Goal: Information Seeking & Learning: Understand process/instructions

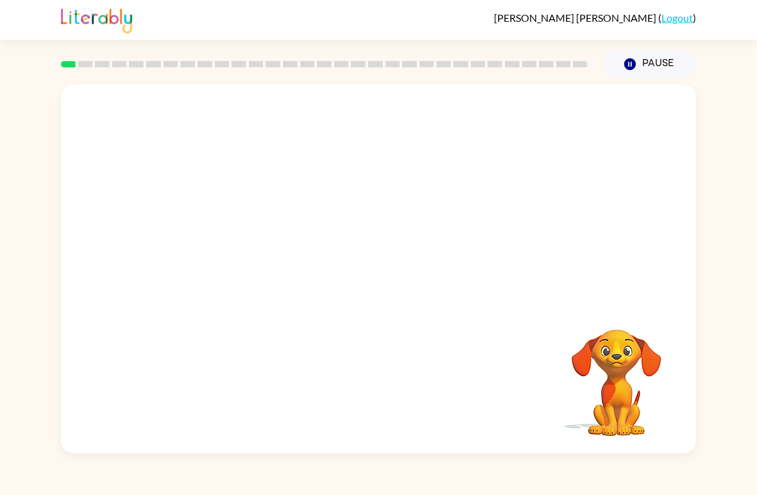
click at [624, 192] on video "Your browser must support playing .mp4 files to use Literably. Please try using…" at bounding box center [378, 193] width 635 height 217
click at [407, 274] on button "button" at bounding box center [378, 275] width 82 height 47
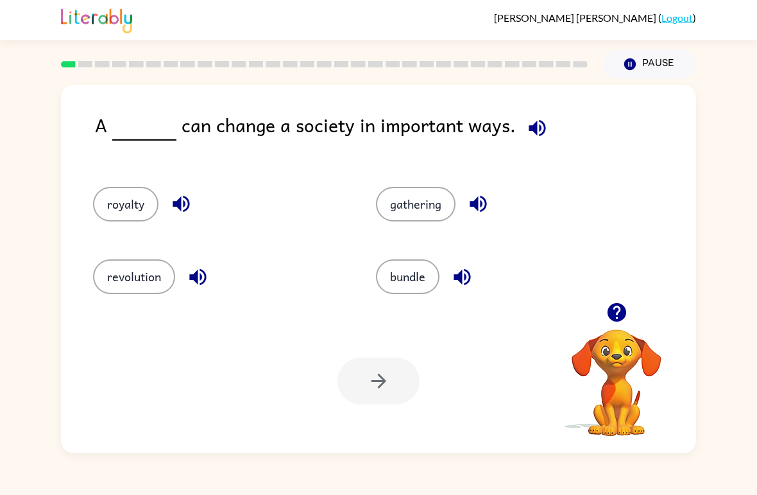
click at [121, 277] on button "revolution" at bounding box center [134, 276] width 82 height 35
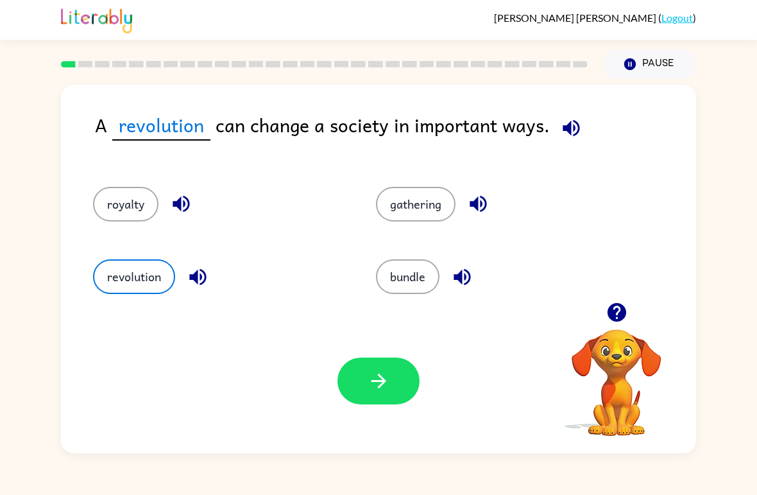
click at [364, 394] on button "button" at bounding box center [378, 380] width 82 height 47
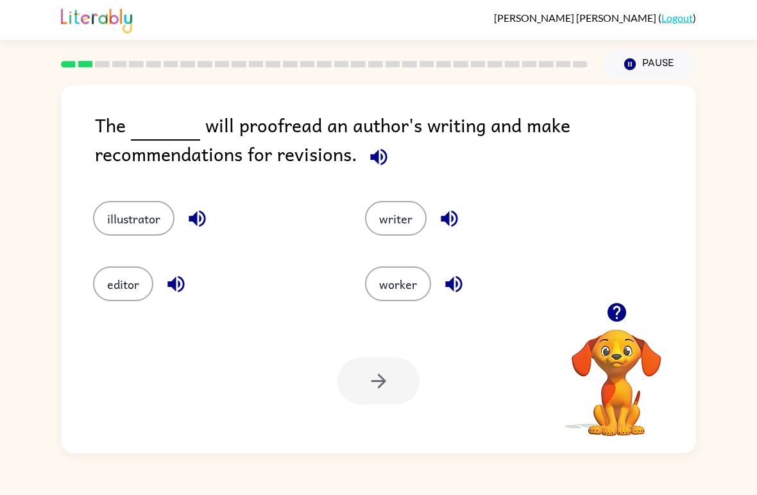
click at [113, 286] on button "editor" at bounding box center [123, 283] width 60 height 35
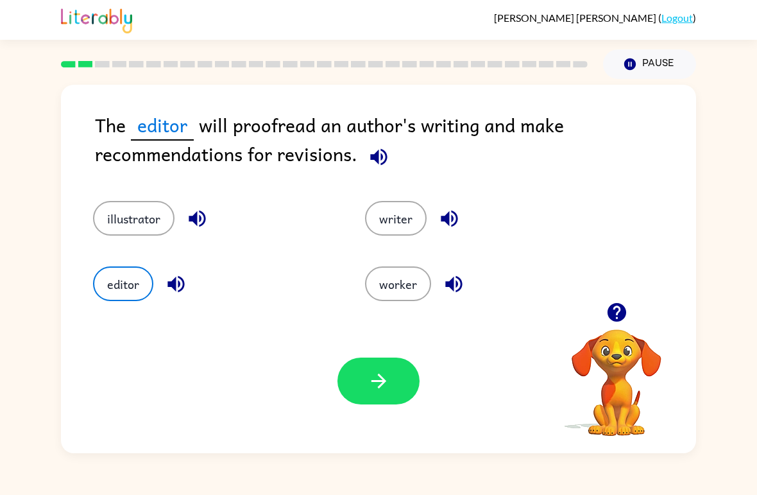
click at [383, 203] on button "writer" at bounding box center [396, 218] width 62 height 35
click at [115, 279] on button "editor" at bounding box center [123, 283] width 60 height 35
click at [369, 386] on icon "button" at bounding box center [379, 380] width 22 height 22
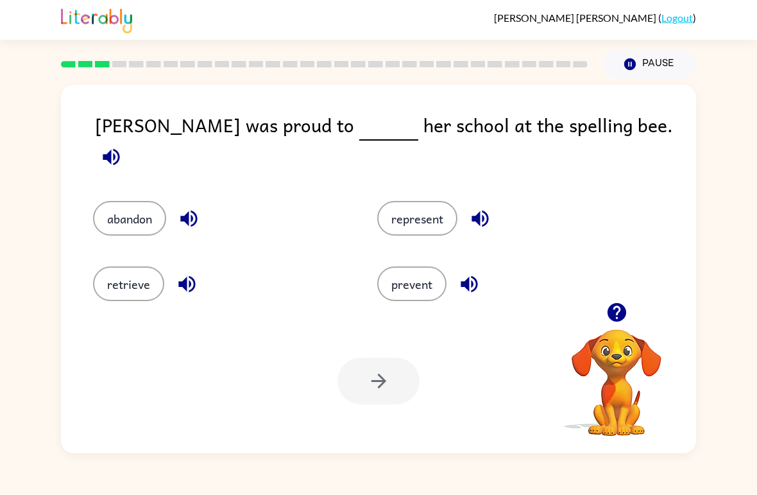
click at [423, 201] on button "represent" at bounding box center [417, 218] width 80 height 35
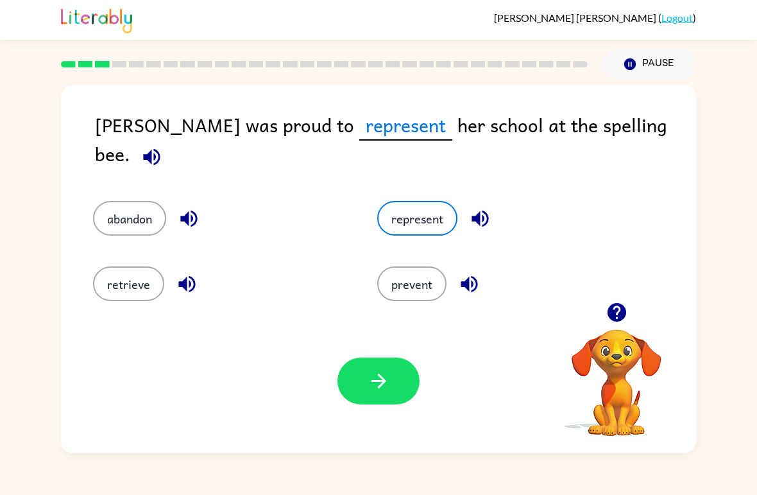
click at [394, 285] on button "prevent" at bounding box center [411, 283] width 69 height 35
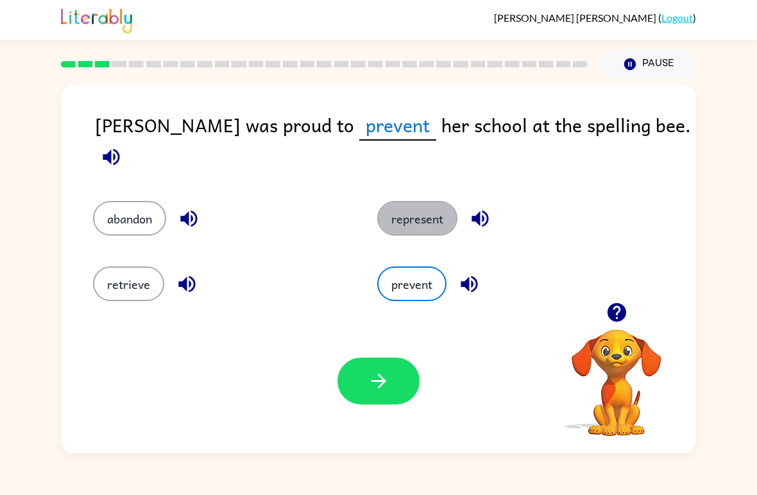
click at [426, 201] on button "represent" at bounding box center [417, 218] width 80 height 35
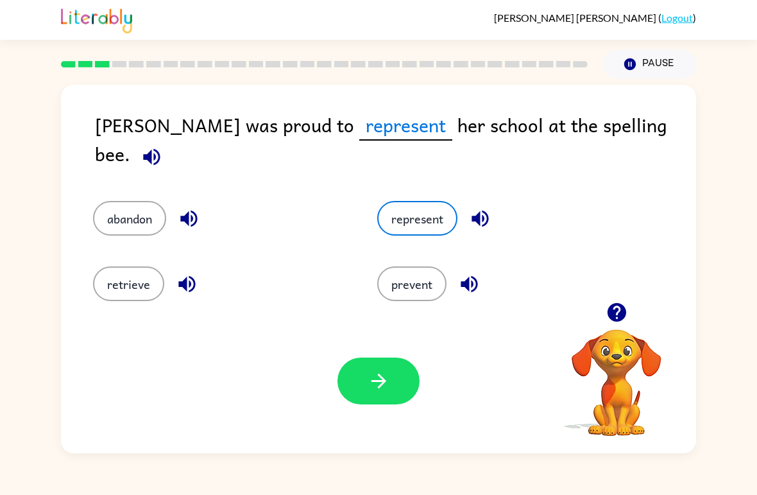
click at [378, 394] on button "button" at bounding box center [378, 380] width 82 height 47
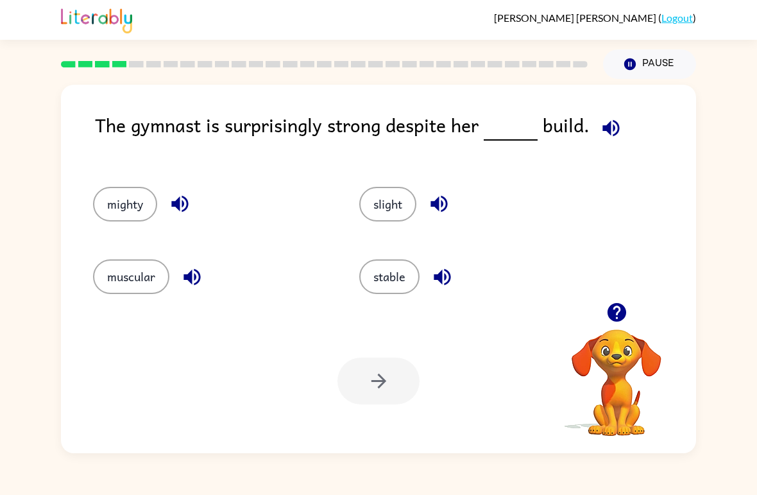
click at [611, 120] on icon "button" at bounding box center [611, 128] width 22 height 22
click at [117, 196] on button "mighty" at bounding box center [125, 204] width 64 height 35
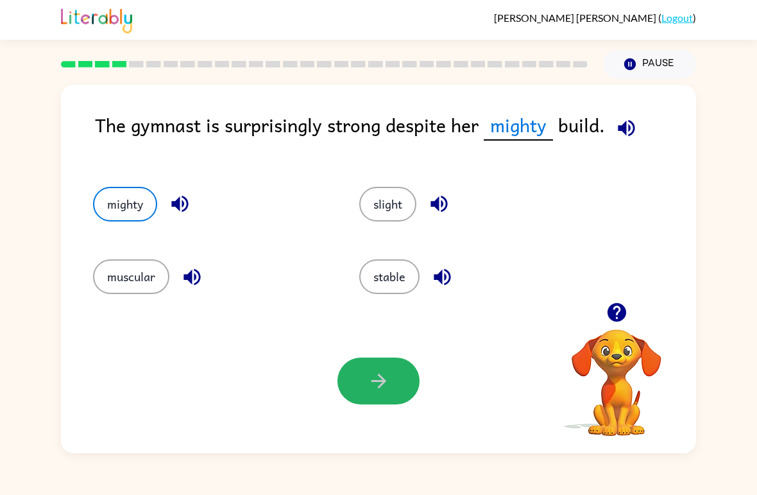
click at [379, 364] on button "button" at bounding box center [378, 380] width 82 height 47
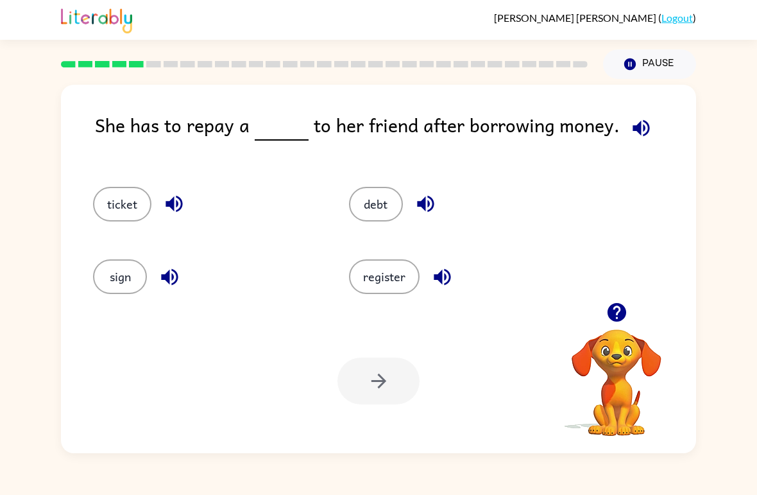
click at [392, 277] on button "register" at bounding box center [384, 276] width 71 height 35
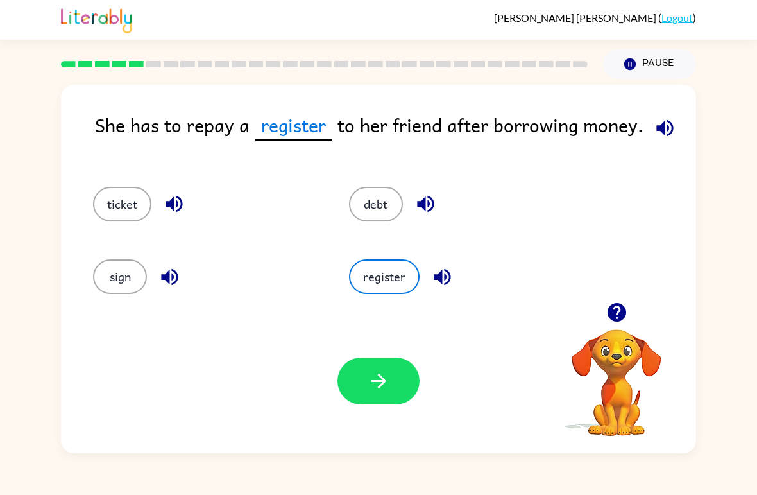
click at [360, 391] on button "button" at bounding box center [378, 380] width 82 height 47
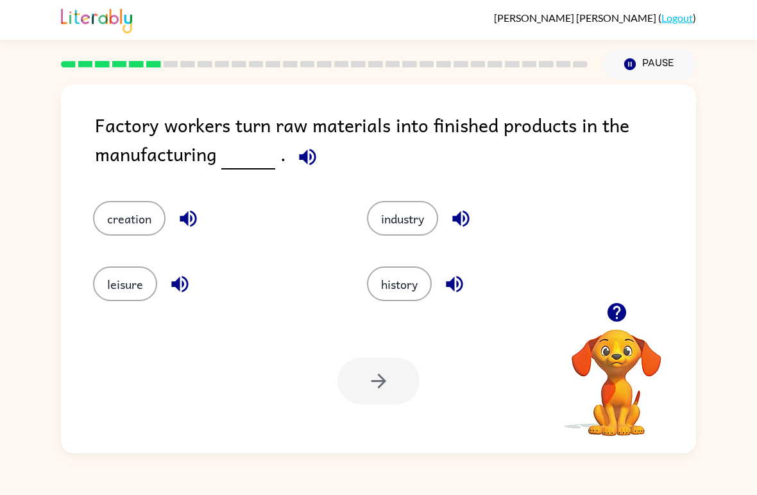
click at [386, 218] on button "industry" at bounding box center [402, 218] width 71 height 35
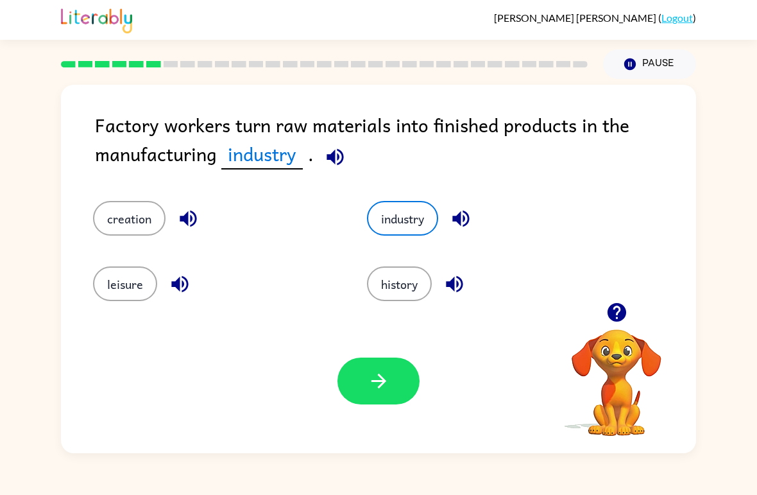
click at [366, 391] on button "button" at bounding box center [378, 380] width 82 height 47
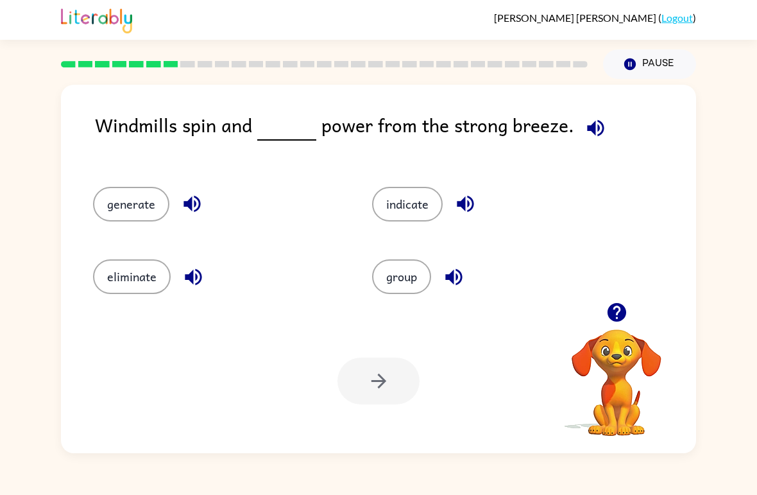
click at [128, 197] on button "generate" at bounding box center [131, 204] width 76 height 35
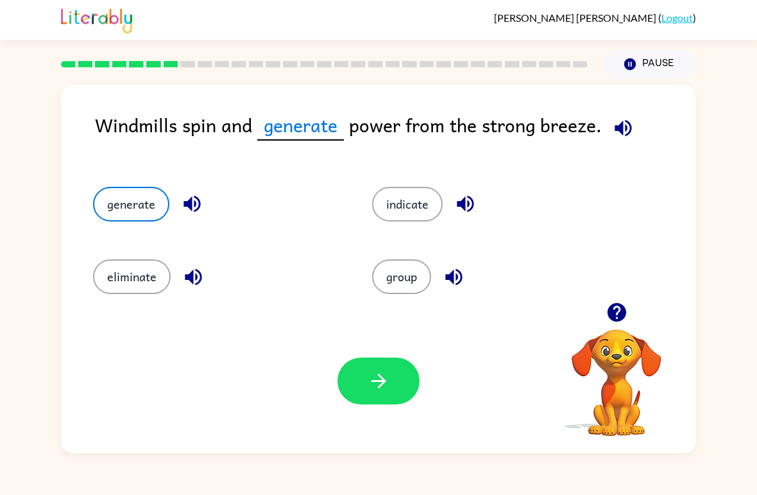
click at [363, 371] on button "button" at bounding box center [378, 380] width 82 height 47
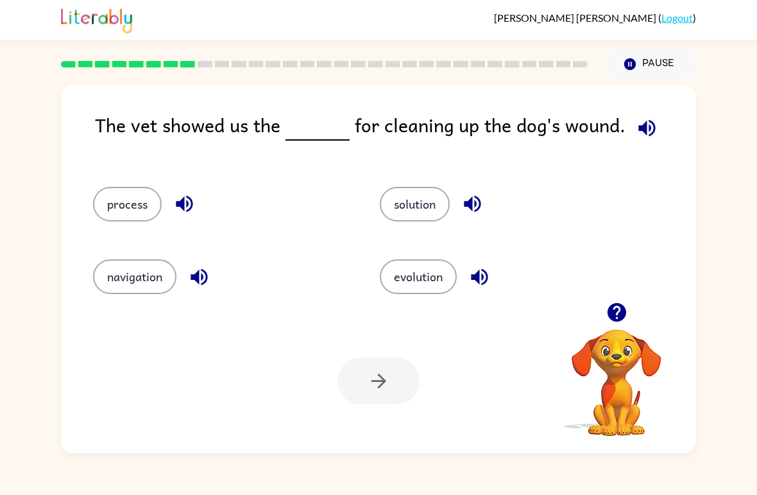
click at [430, 191] on button "solution" at bounding box center [415, 204] width 70 height 35
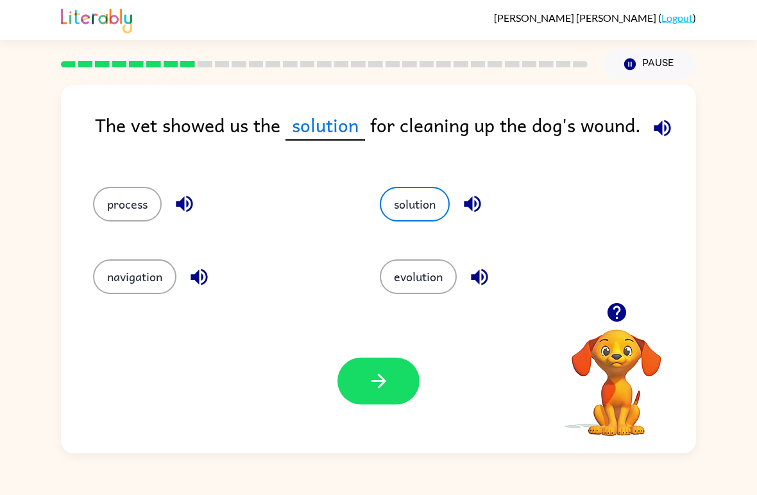
click at [121, 215] on button "process" at bounding box center [127, 204] width 69 height 35
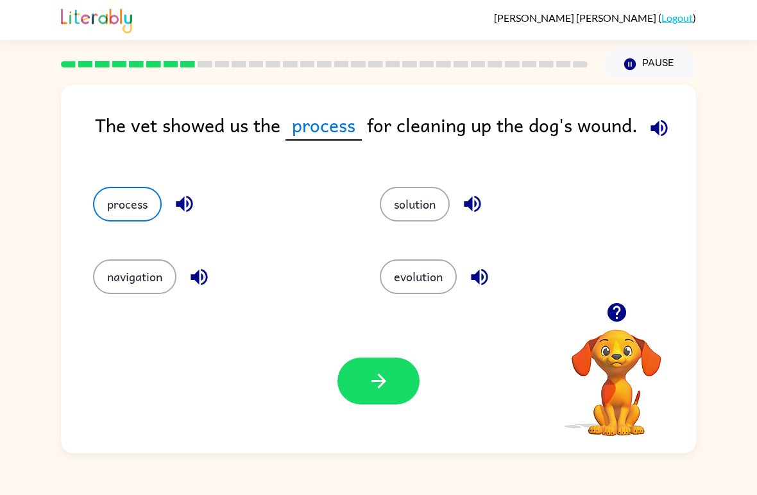
click at [419, 213] on button "solution" at bounding box center [415, 204] width 70 height 35
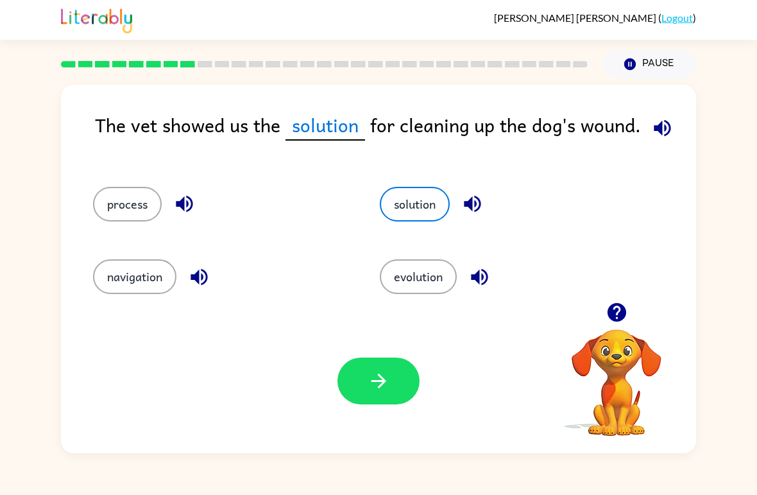
click at [333, 350] on div "Your browser must support playing .mp4 files to use Literably. Please try using…" at bounding box center [378, 381] width 635 height 144
click at [377, 394] on button "button" at bounding box center [378, 380] width 82 height 47
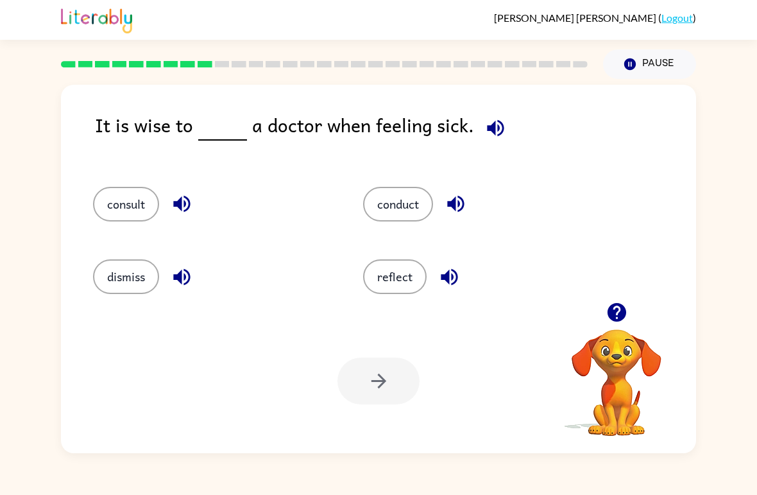
click at [139, 208] on button "consult" at bounding box center [126, 204] width 66 height 35
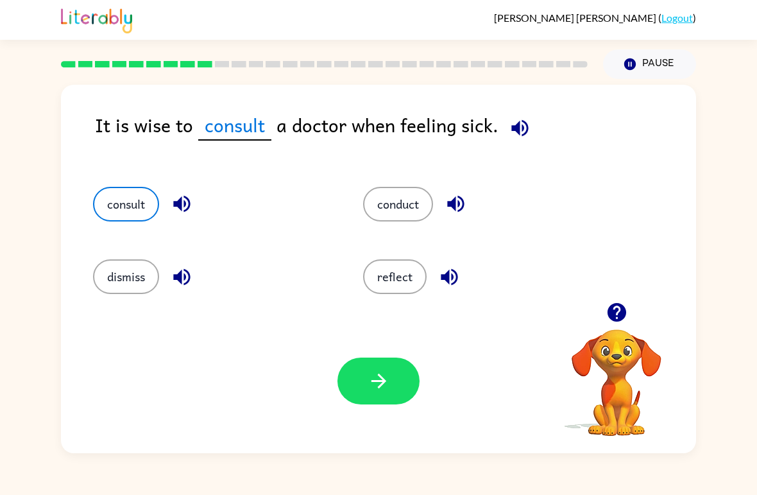
click at [382, 369] on button "button" at bounding box center [378, 380] width 82 height 47
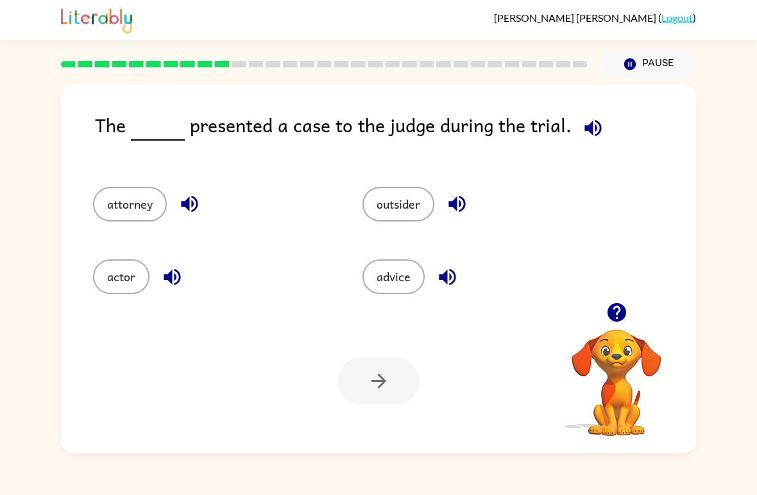
click at [102, 287] on button "actor" at bounding box center [121, 276] width 56 height 35
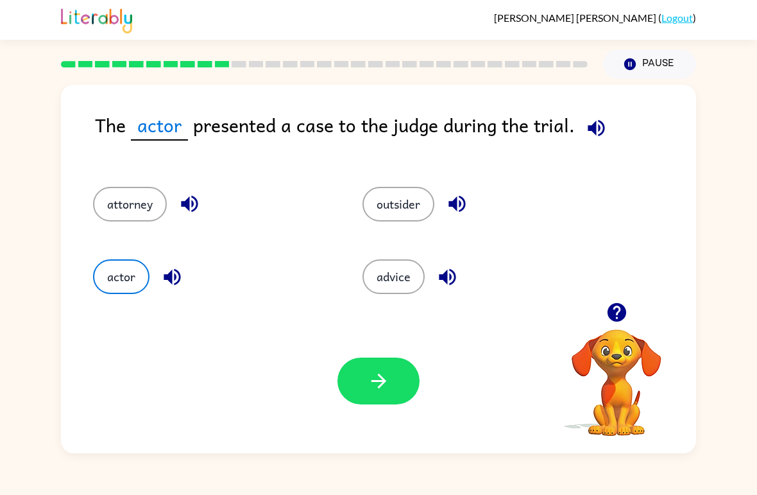
click at [365, 387] on button "button" at bounding box center [378, 380] width 82 height 47
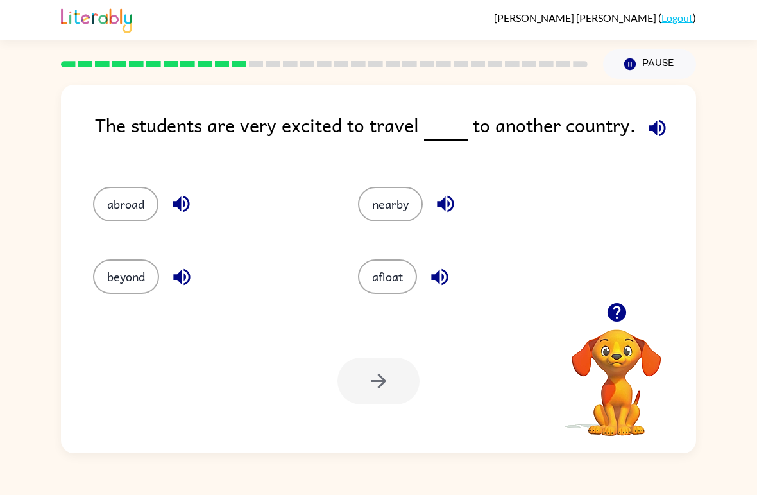
click at [133, 217] on button "abroad" at bounding box center [125, 204] width 65 height 35
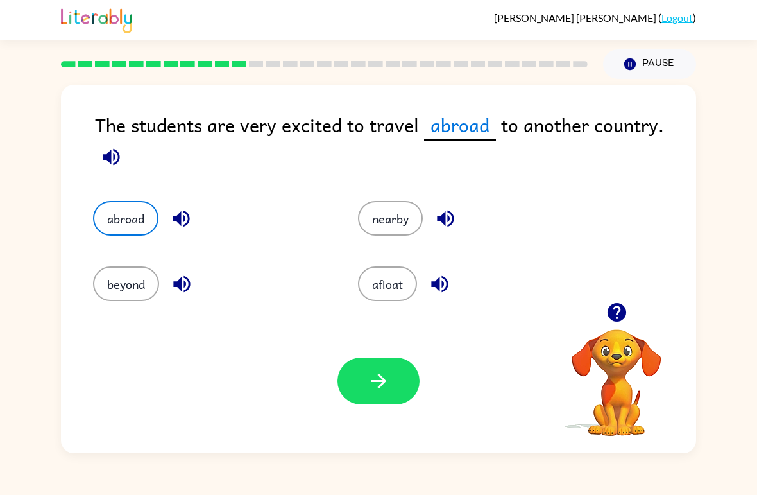
click at [390, 235] on button "nearby" at bounding box center [390, 218] width 65 height 35
click at [100, 244] on div "beyond" at bounding box center [201, 274] width 265 height 65
click at [121, 235] on button "abroad" at bounding box center [125, 218] width 65 height 35
click at [368, 402] on button "button" at bounding box center [378, 380] width 82 height 47
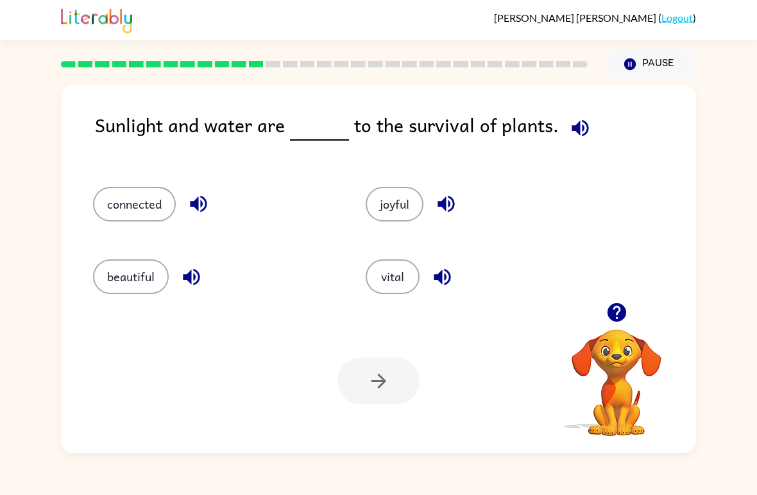
click at [153, 203] on button "connected" at bounding box center [134, 204] width 83 height 35
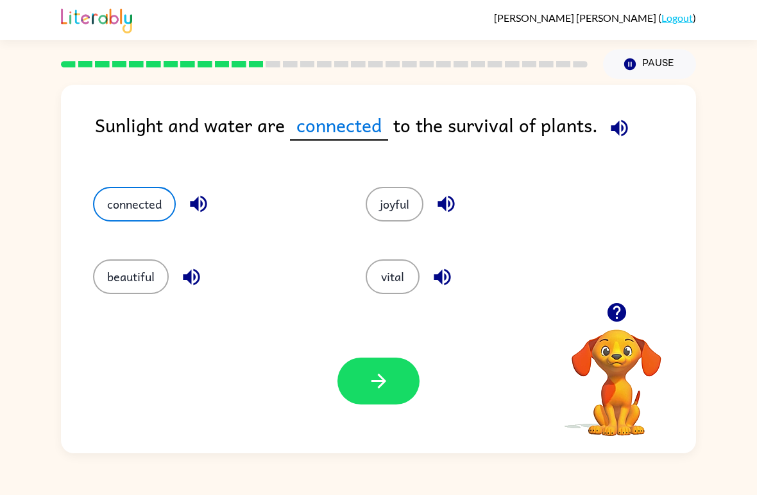
click at [377, 390] on icon "button" at bounding box center [379, 380] width 22 height 22
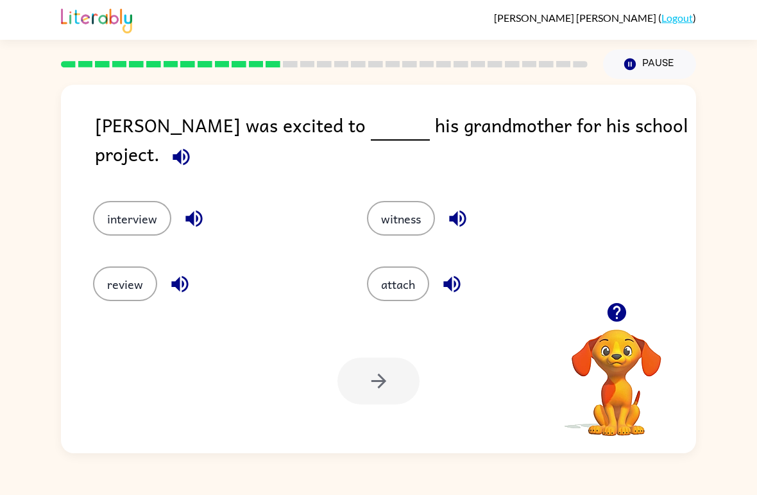
click at [116, 285] on button "review" at bounding box center [125, 283] width 64 height 35
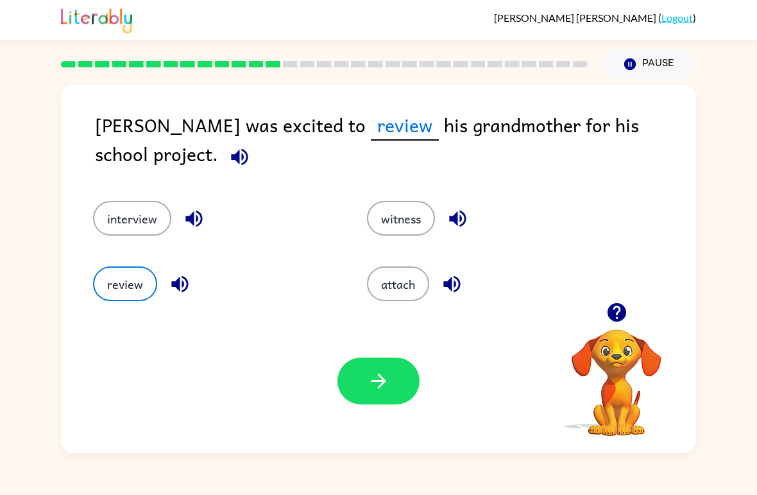
click at [369, 385] on icon "button" at bounding box center [379, 380] width 22 height 22
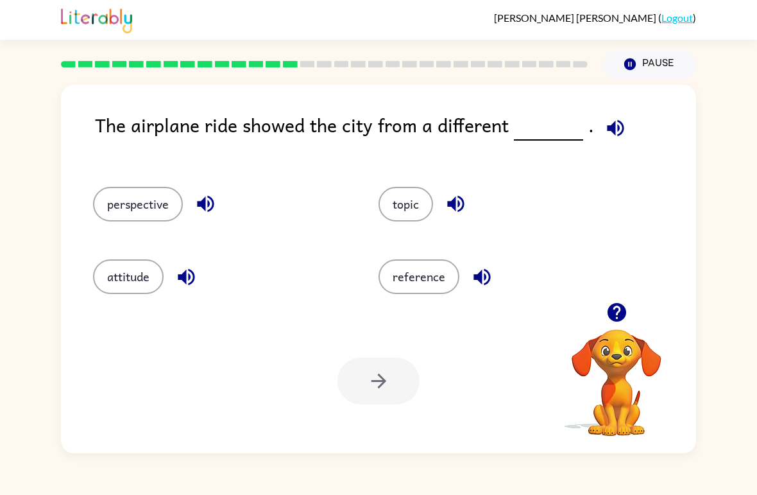
click at [106, 191] on button "perspective" at bounding box center [138, 204] width 90 height 35
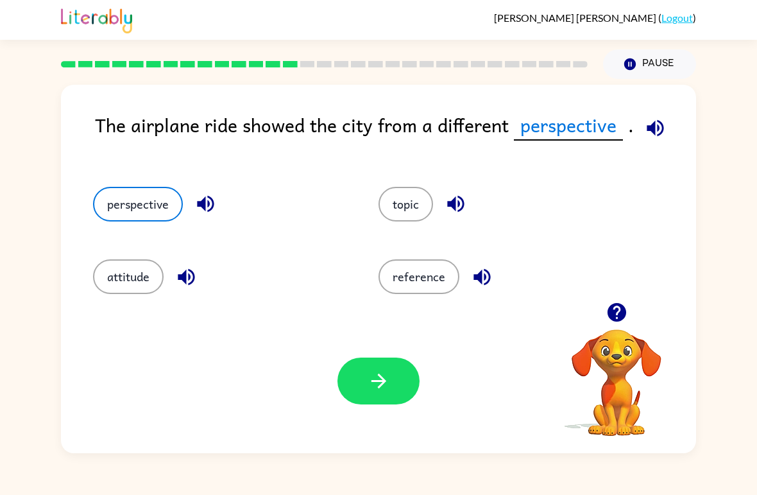
click at [389, 382] on icon "button" at bounding box center [379, 380] width 22 height 22
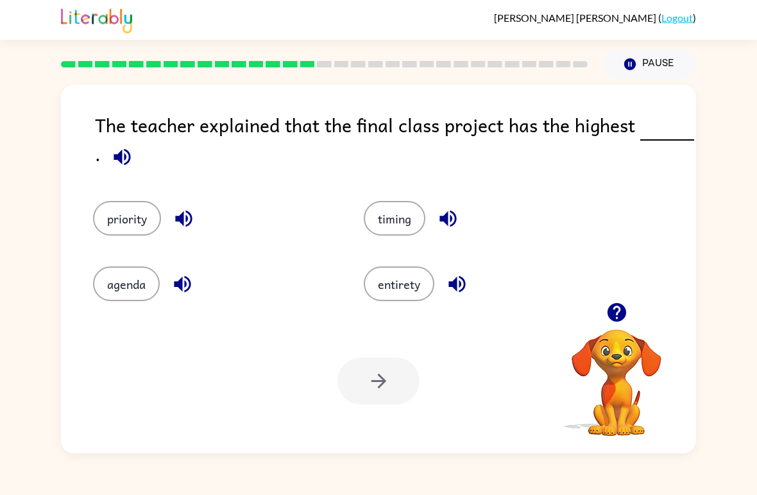
click at [123, 235] on button "priority" at bounding box center [127, 218] width 68 height 35
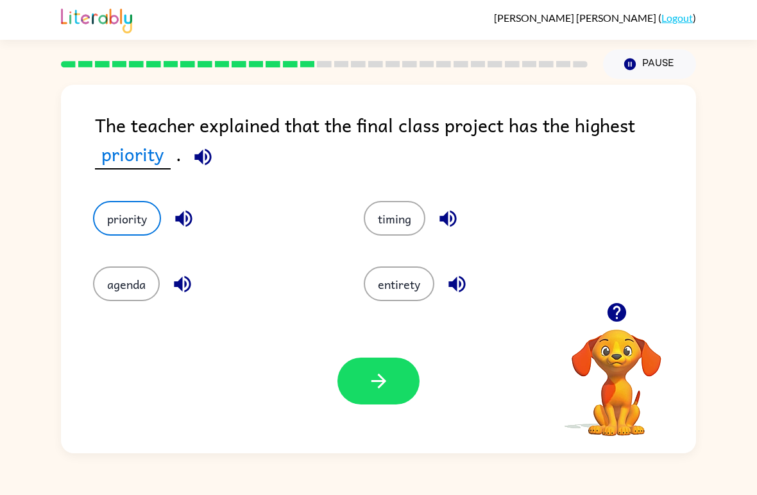
click at [387, 360] on button "button" at bounding box center [378, 380] width 82 height 47
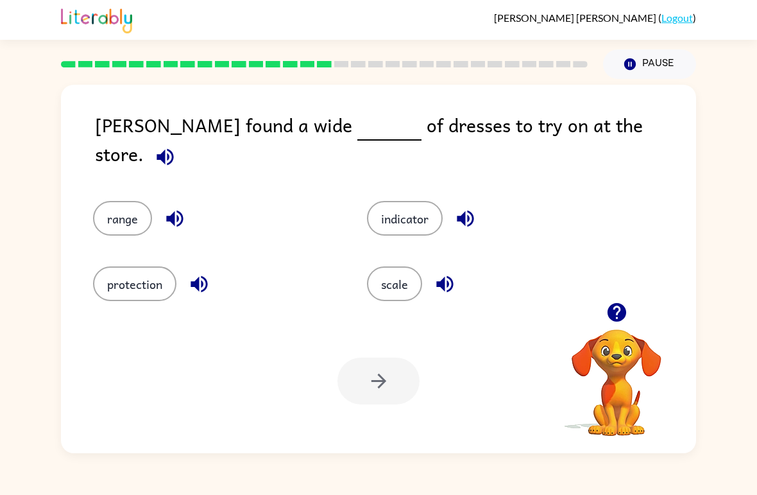
click at [380, 273] on button "scale" at bounding box center [394, 283] width 55 height 35
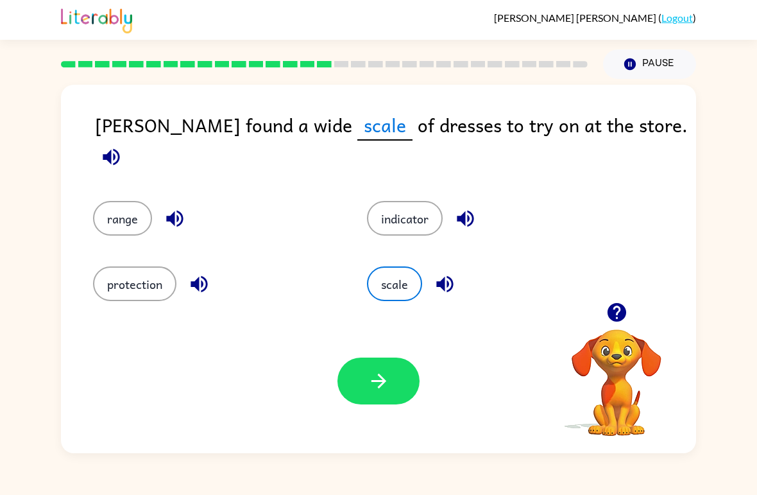
click at [368, 389] on icon "button" at bounding box center [379, 380] width 22 height 22
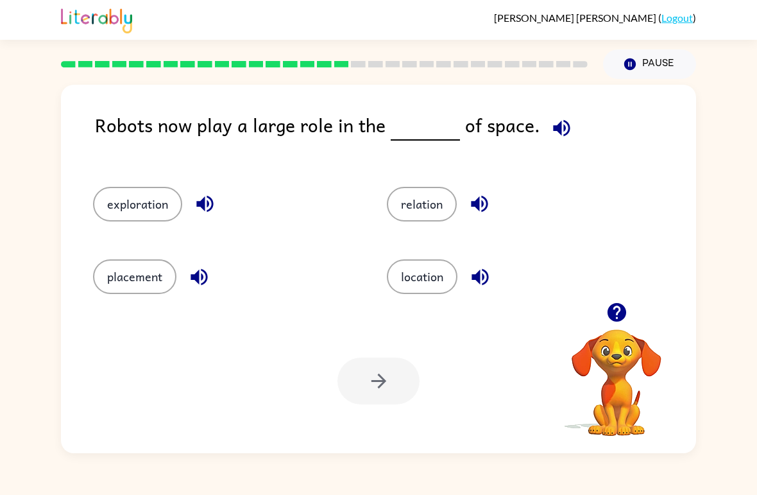
click at [131, 205] on button "exploration" at bounding box center [137, 204] width 89 height 35
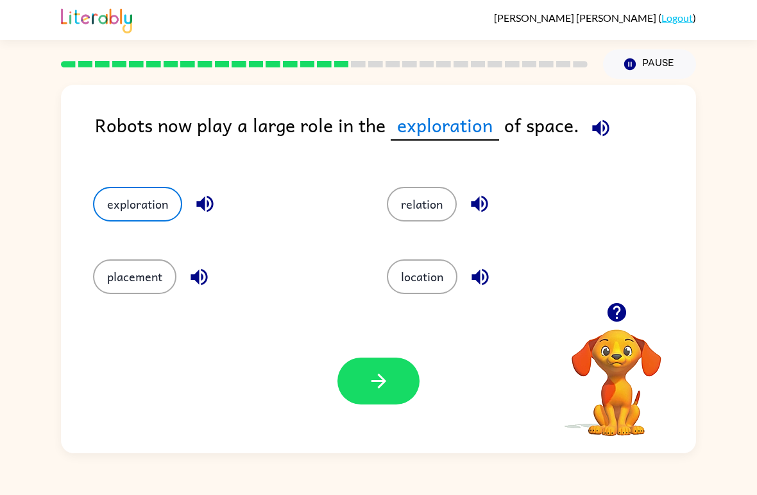
click at [397, 398] on button "button" at bounding box center [378, 380] width 82 height 47
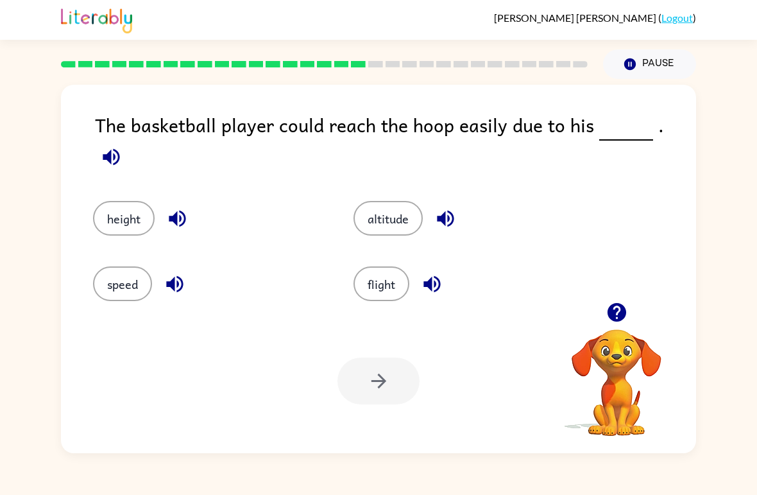
click at [112, 212] on button "height" at bounding box center [124, 218] width 62 height 35
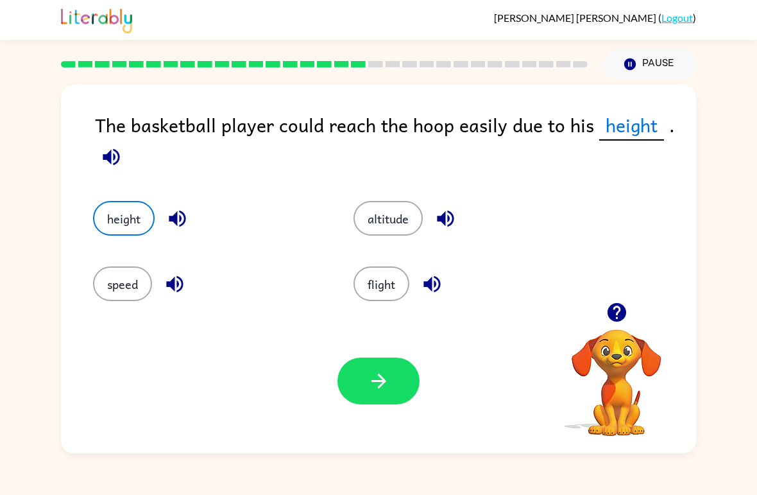
click at [382, 224] on button "altitude" at bounding box center [387, 218] width 69 height 35
click at [130, 282] on button "speed" at bounding box center [122, 283] width 59 height 35
click at [371, 387] on icon "button" at bounding box center [379, 380] width 22 height 22
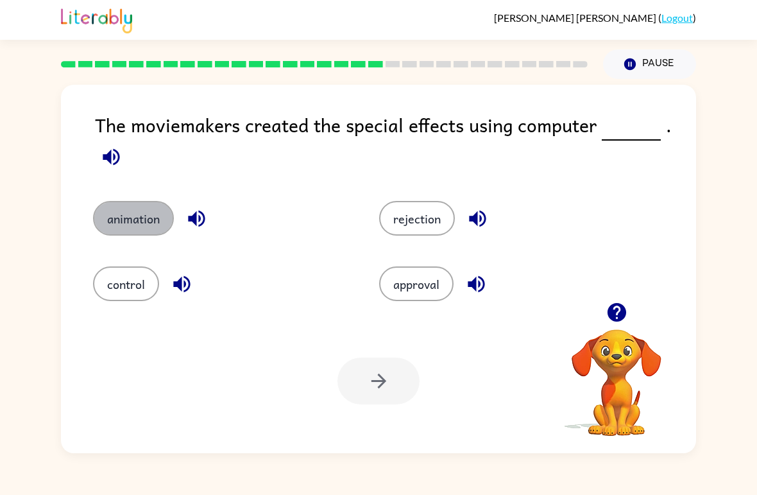
click at [140, 235] on button "animation" at bounding box center [133, 218] width 81 height 35
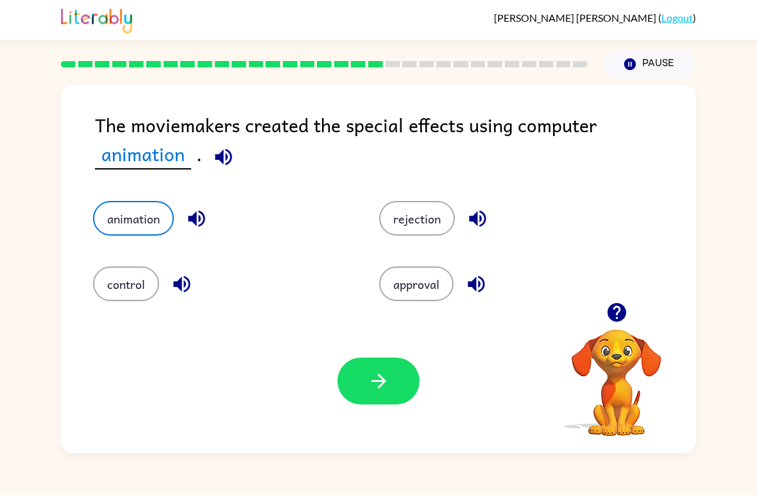
click at [361, 378] on button "button" at bounding box center [378, 380] width 82 height 47
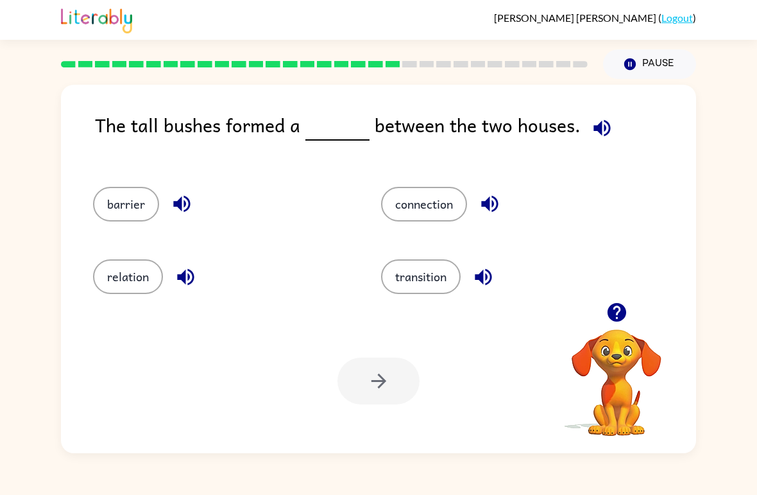
click at [439, 199] on button "connection" at bounding box center [424, 204] width 86 height 35
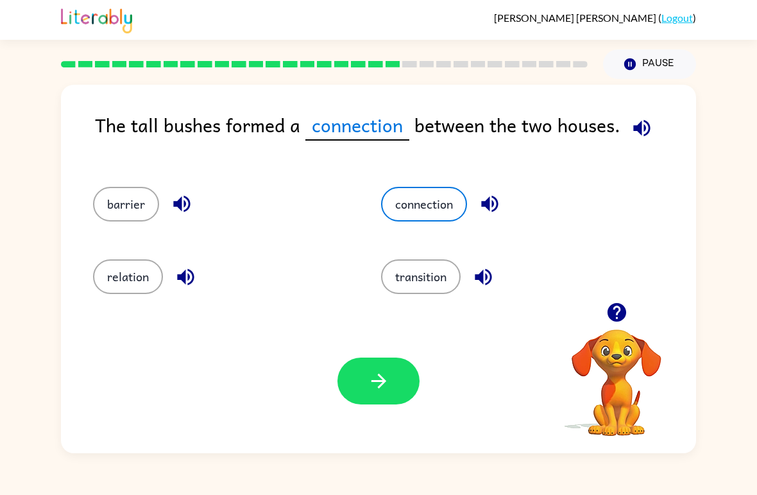
click at [388, 372] on icon "button" at bounding box center [379, 380] width 22 height 22
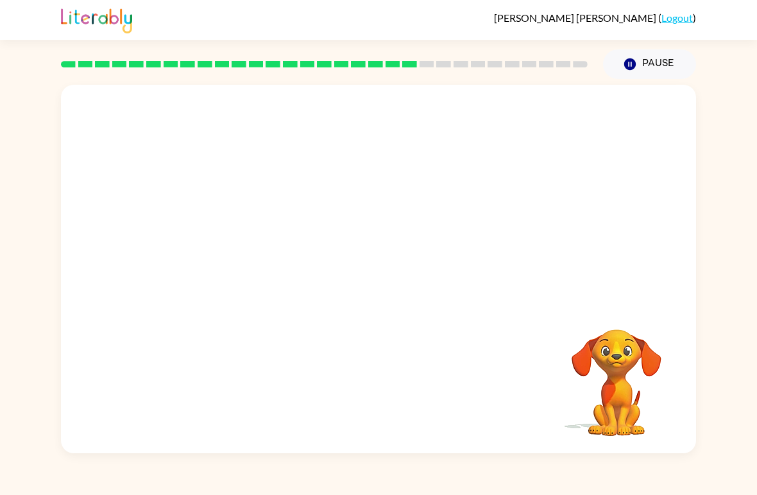
click at [624, 364] on video "Your browser must support playing .mp4 files to use Literably. Please try using…" at bounding box center [616, 373] width 128 height 128
click at [593, 383] on video "Your browser must support playing .mp4 files to use Literably. Please try using…" at bounding box center [616, 373] width 128 height 128
click at [298, 338] on div "Your browser must support playing .mp4 files to use Literably. Please try using…" at bounding box center [378, 269] width 635 height 368
click at [297, 338] on div "Your browser must support playing .mp4 files to use Literably. Please try using…" at bounding box center [378, 269] width 635 height 368
click at [329, 292] on video "Your browser must support playing .mp4 files to use Literably. Please try using…" at bounding box center [378, 193] width 635 height 217
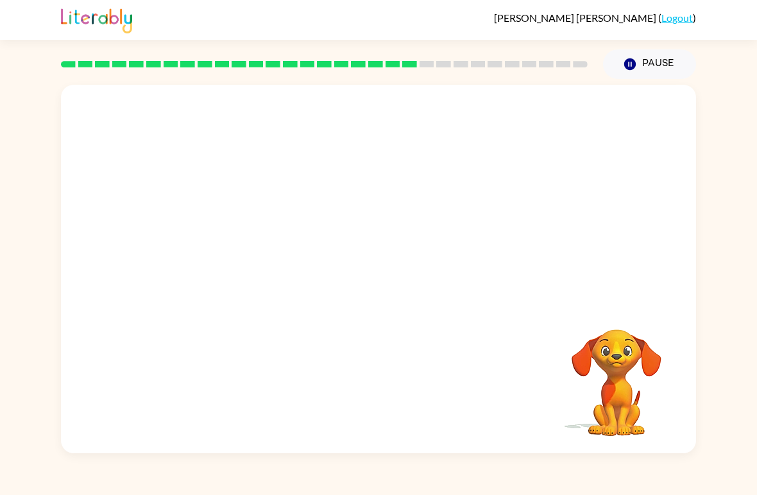
click at [628, 58] on icon "Pause" at bounding box center [630, 64] width 14 height 14
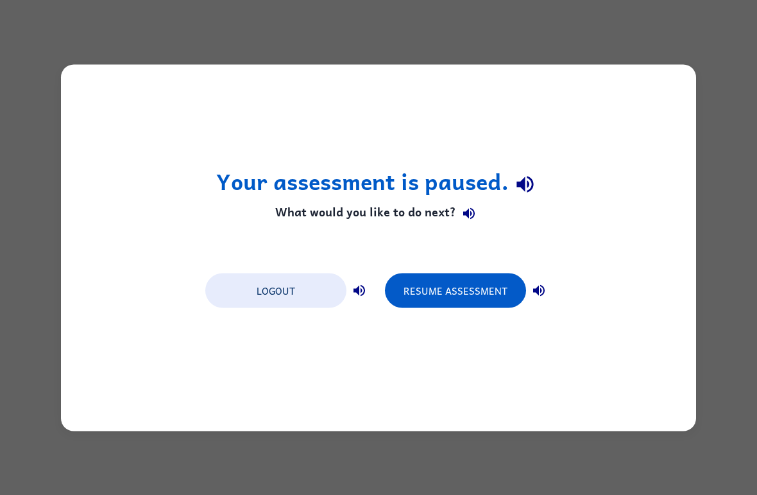
click at [420, 296] on button "Resume Assessment" at bounding box center [455, 290] width 141 height 35
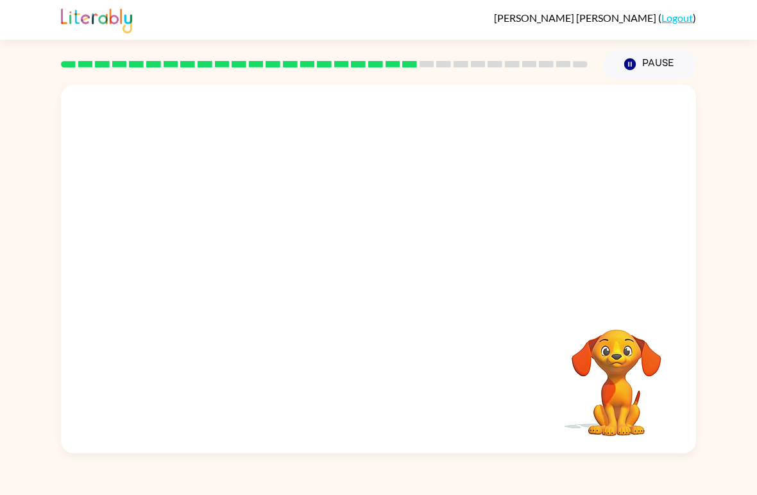
click at [605, 344] on video "Your browser must support playing .mp4 files to use Literably. Please try using…" at bounding box center [616, 373] width 128 height 128
click at [618, 339] on video "Your browser must support playing .mp4 files to use Literably. Please try using…" at bounding box center [616, 373] width 128 height 128
click at [364, 276] on button "button" at bounding box center [378, 275] width 82 height 47
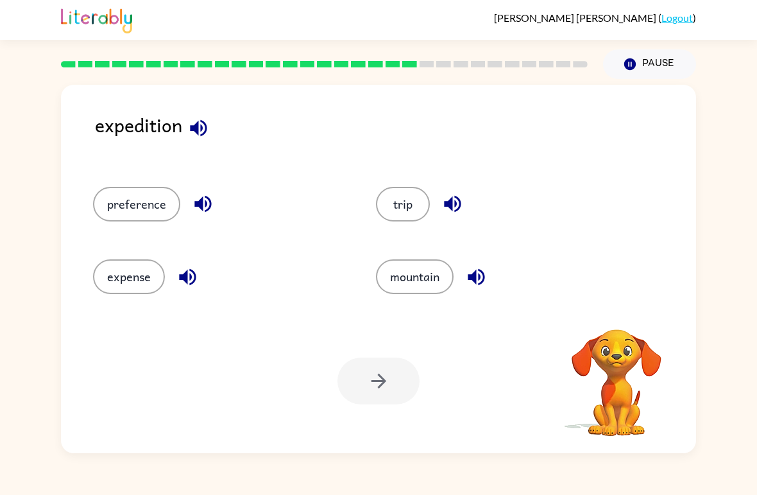
click at [406, 212] on button "trip" at bounding box center [403, 204] width 54 height 35
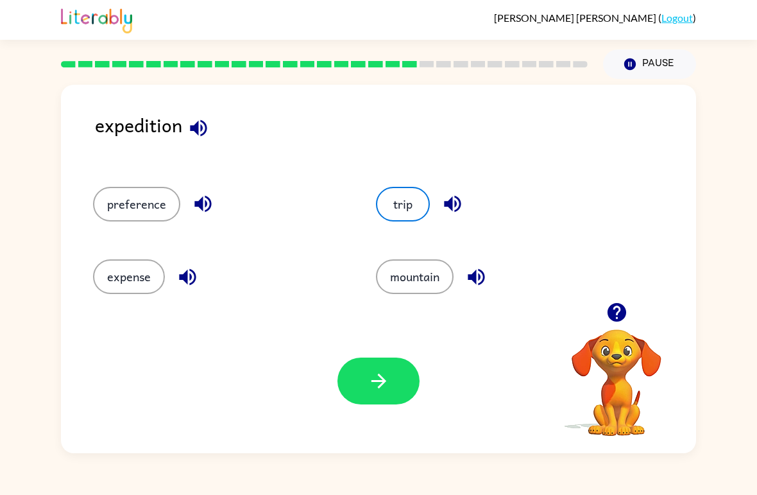
click at [360, 392] on button "button" at bounding box center [378, 380] width 82 height 47
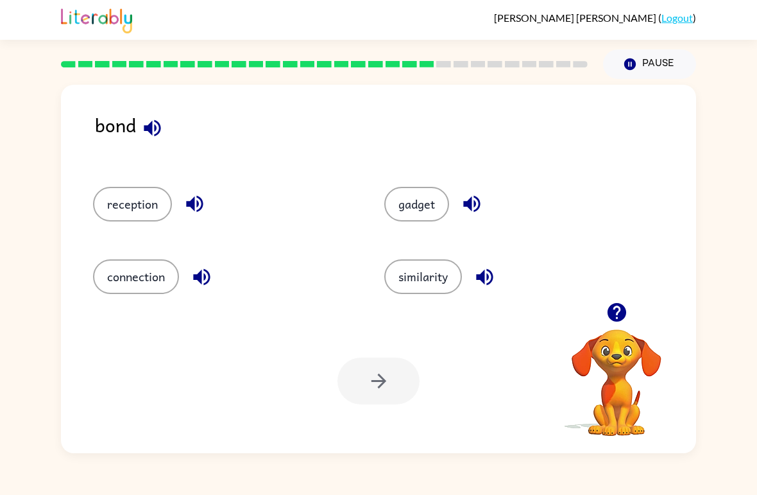
click at [144, 272] on button "connection" at bounding box center [136, 276] width 86 height 35
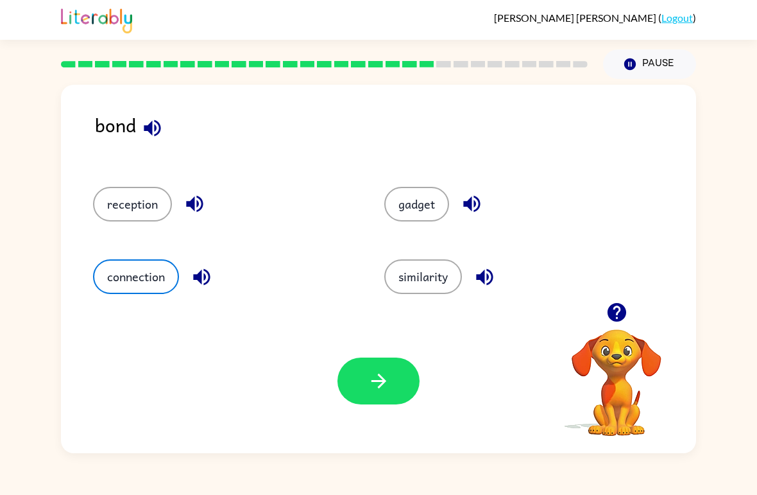
click at [410, 210] on button "gadget" at bounding box center [416, 204] width 65 height 35
click at [393, 373] on button "button" at bounding box center [378, 380] width 82 height 47
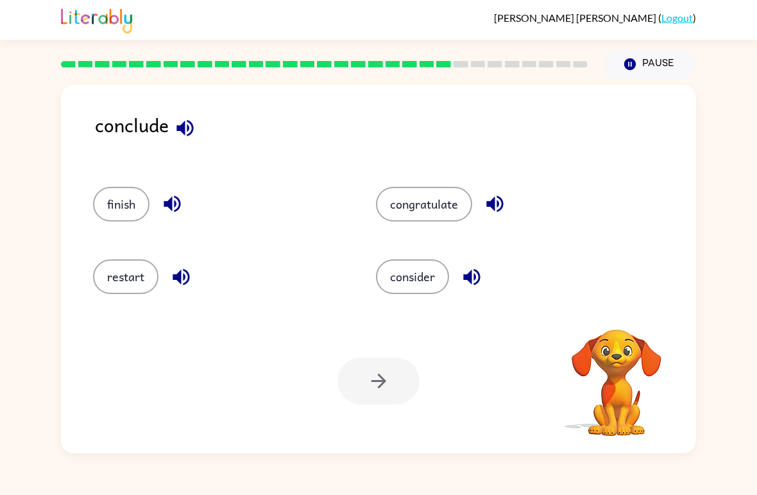
click at [115, 206] on button "finish" at bounding box center [121, 204] width 56 height 35
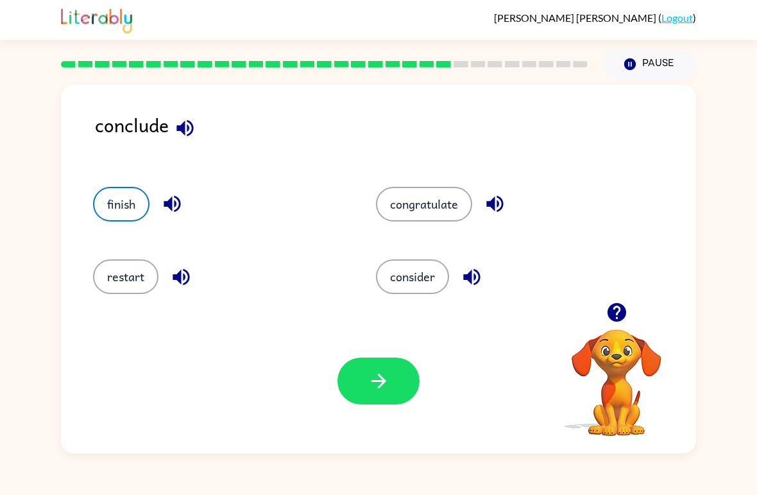
click at [374, 388] on icon "button" at bounding box center [379, 380] width 22 height 22
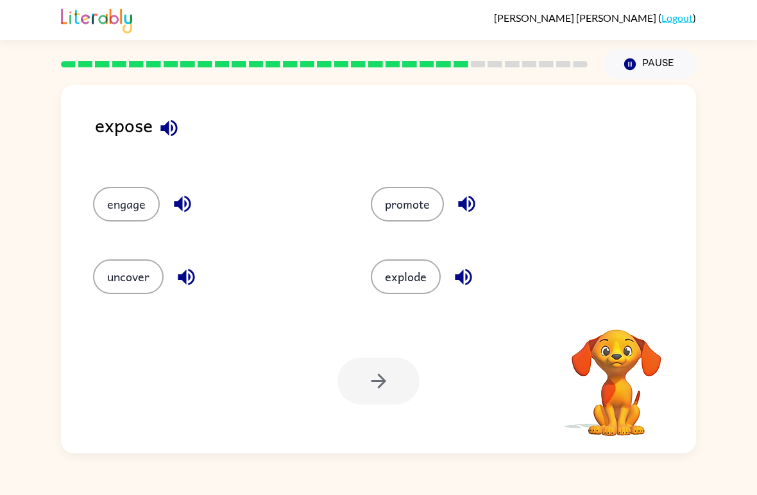
click at [113, 293] on button "uncover" at bounding box center [128, 276] width 71 height 35
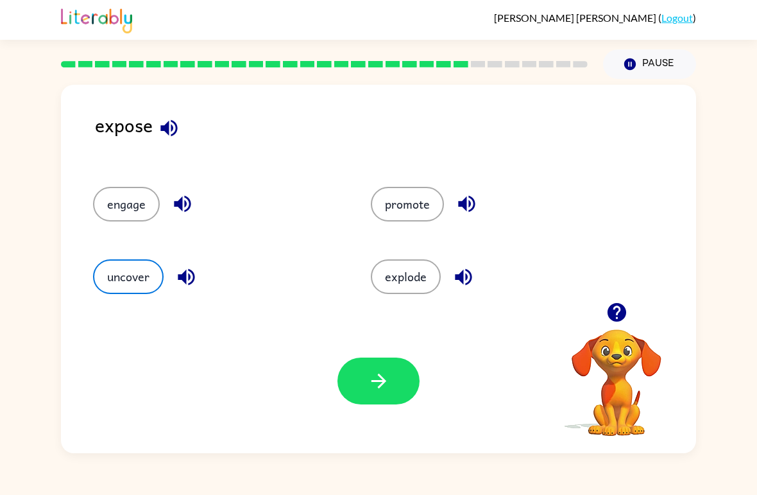
click at [360, 359] on button "button" at bounding box center [378, 380] width 82 height 47
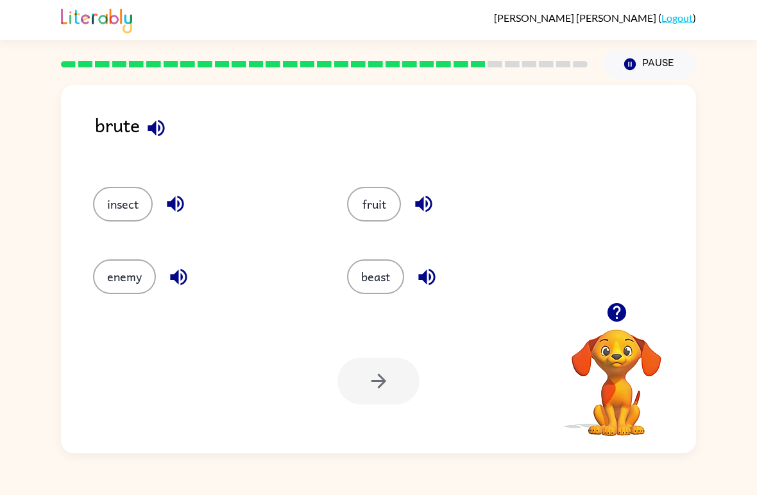
click at [147, 281] on button "enemy" at bounding box center [124, 276] width 63 height 35
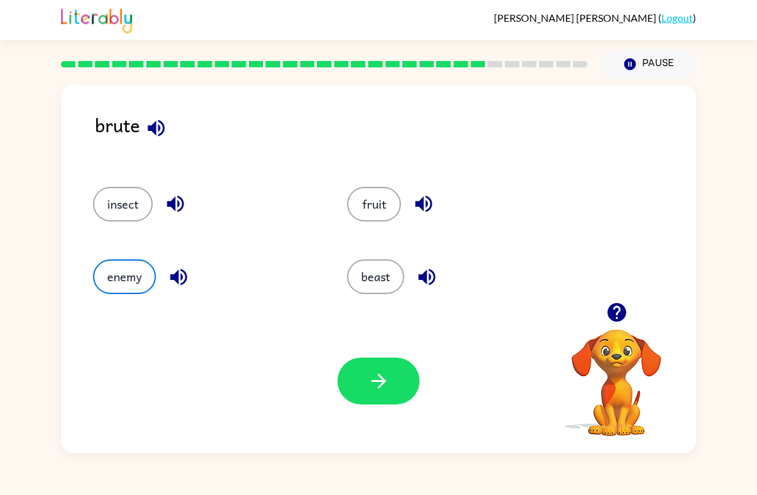
click at [373, 400] on button "button" at bounding box center [378, 380] width 82 height 47
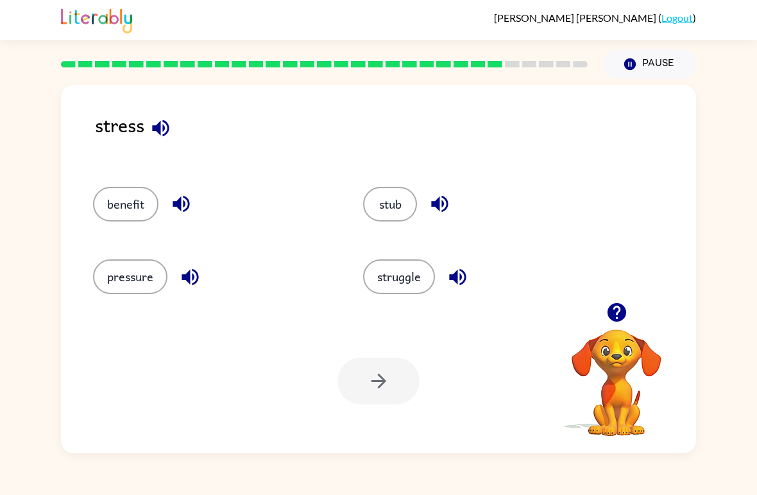
click at [127, 294] on button "pressure" at bounding box center [130, 276] width 74 height 35
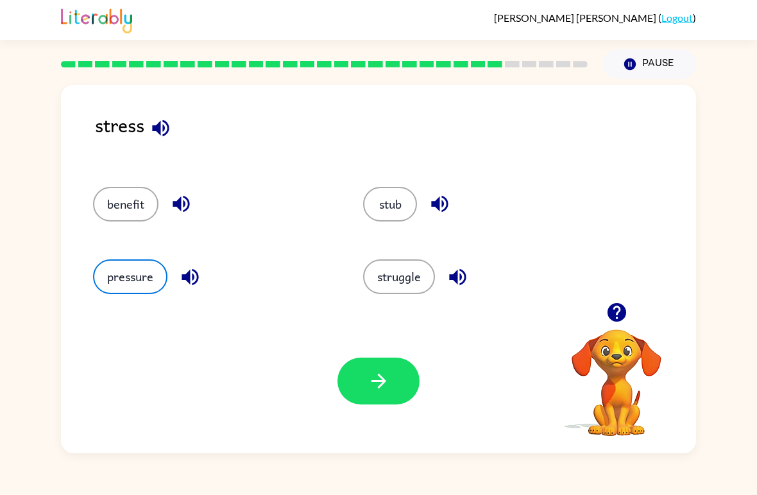
click at [375, 377] on icon "button" at bounding box center [379, 380] width 22 height 22
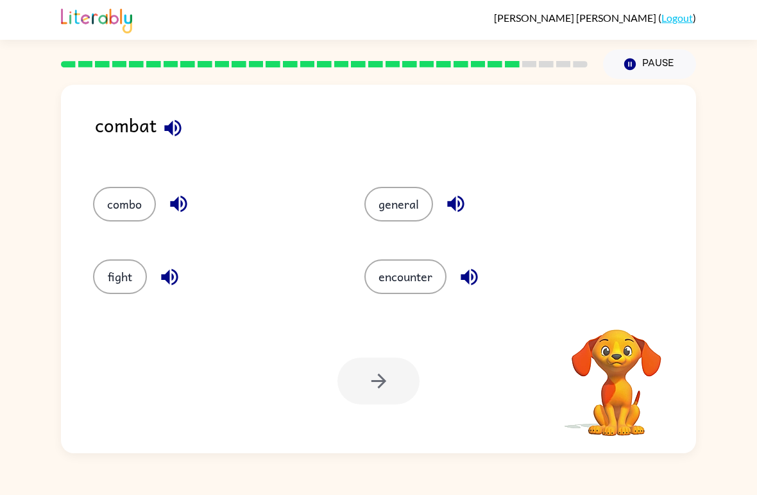
click at [103, 291] on button "fight" at bounding box center [120, 276] width 54 height 35
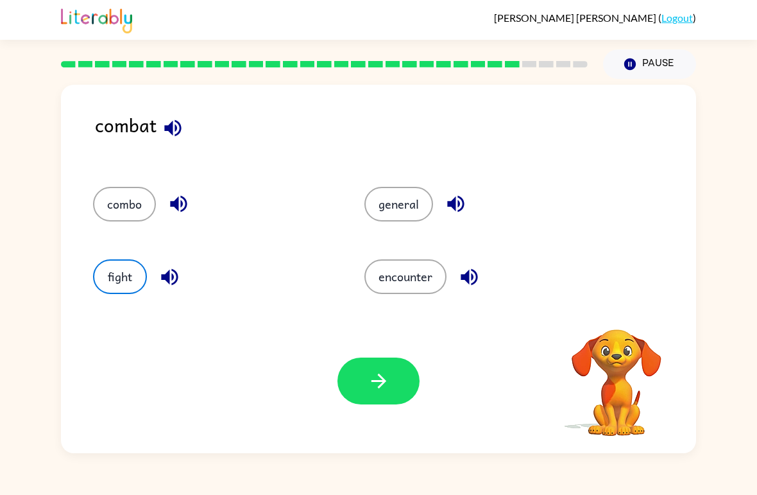
click at [369, 394] on button "button" at bounding box center [378, 380] width 82 height 47
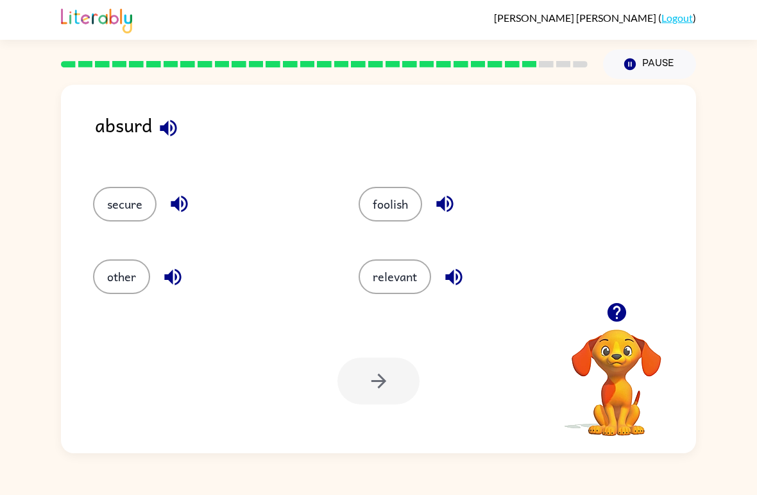
click at [389, 211] on button "foolish" at bounding box center [391, 204] width 64 height 35
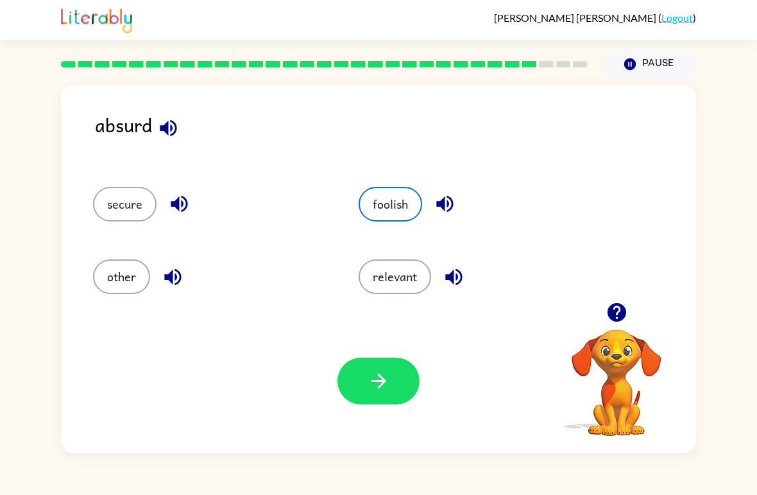
click at [398, 397] on button "button" at bounding box center [378, 380] width 82 height 47
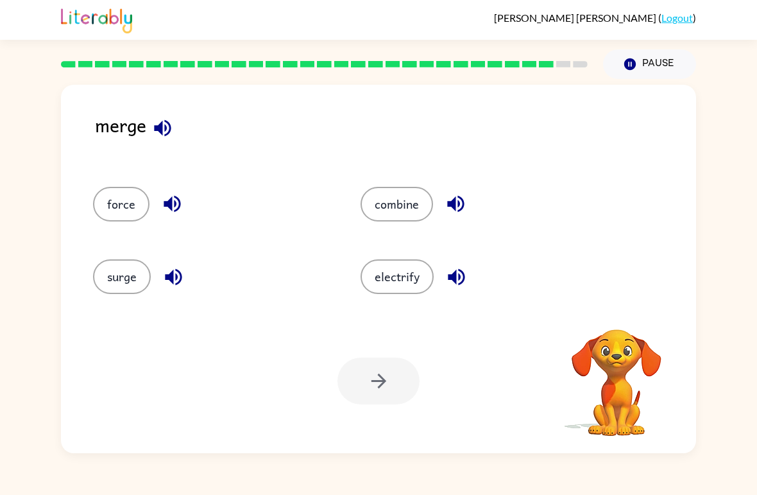
click at [383, 196] on button "combine" at bounding box center [396, 204] width 72 height 35
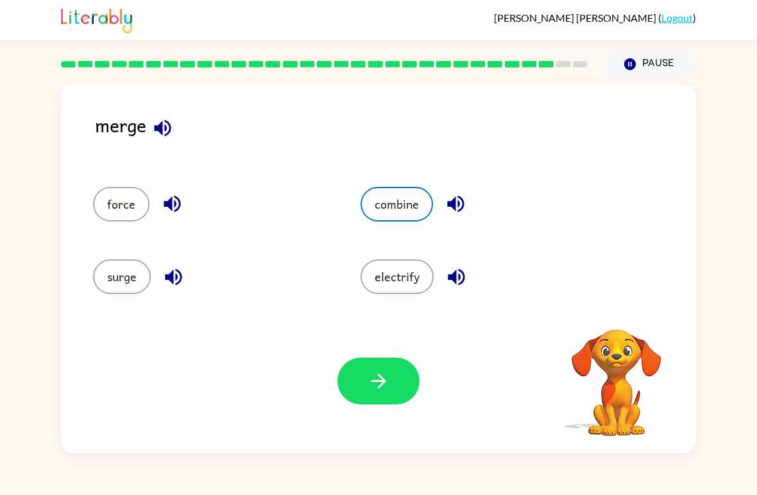
click at [395, 386] on button "button" at bounding box center [378, 380] width 82 height 47
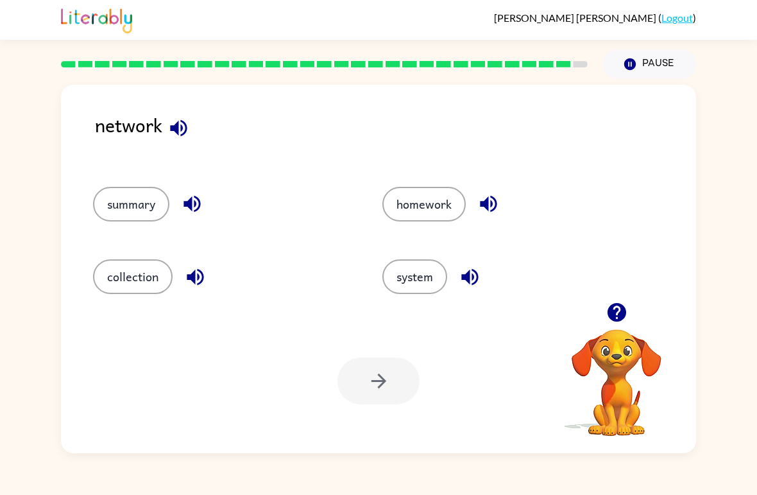
click at [436, 276] on button "system" at bounding box center [414, 276] width 65 height 35
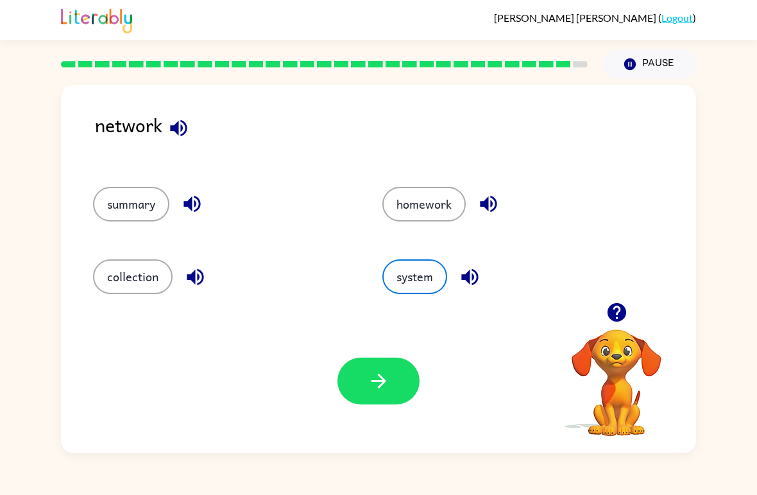
click at [393, 390] on button "button" at bounding box center [378, 380] width 82 height 47
